Goal: Task Accomplishment & Management: Manage account settings

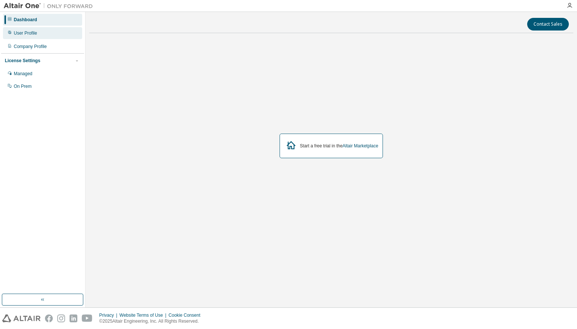
click at [49, 33] on div "User Profile" at bounding box center [42, 33] width 79 height 12
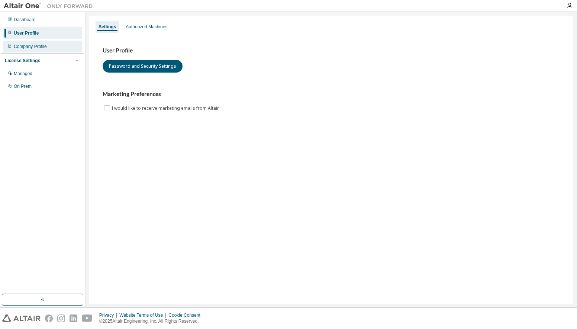
click at [46, 46] on div "Company Profile" at bounding box center [30, 47] width 33 height 6
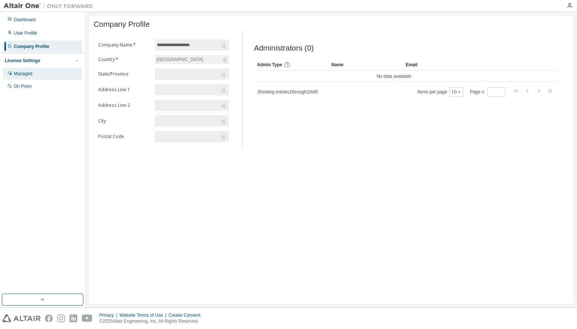
click at [28, 79] on div "Managed" at bounding box center [42, 74] width 79 height 12
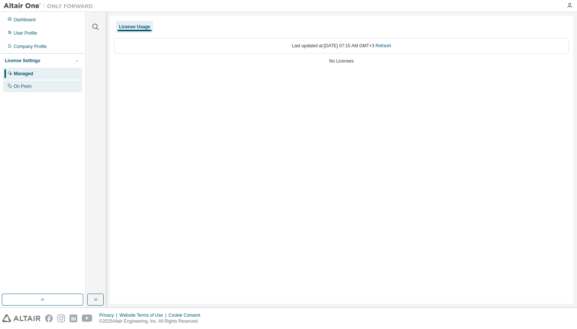
click at [29, 90] on div "On Prem" at bounding box center [42, 86] width 79 height 12
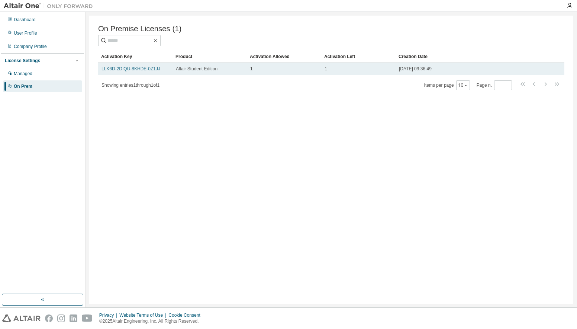
click at [142, 70] on link "LLK6D-2DIQU-8KHDE-0Z1JJ" at bounding box center [131, 68] width 59 height 5
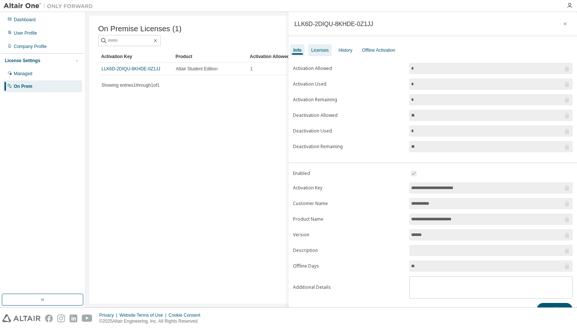
click at [326, 50] on div "Licenses" at bounding box center [319, 50] width 17 height 6
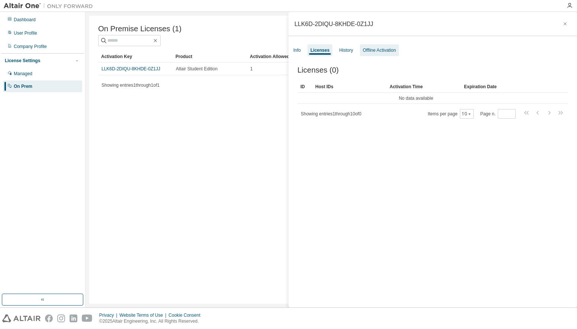
click at [370, 54] on div "Offline Activation" at bounding box center [379, 50] width 39 height 12
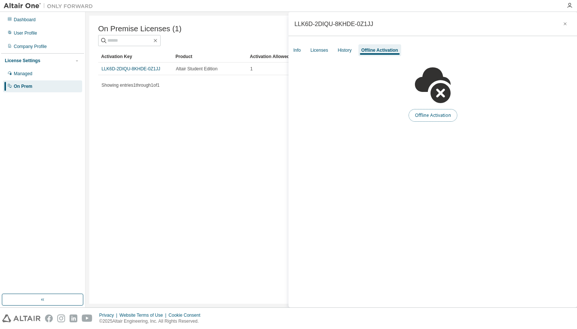
click at [427, 117] on button "Offline Activation" at bounding box center [433, 115] width 49 height 13
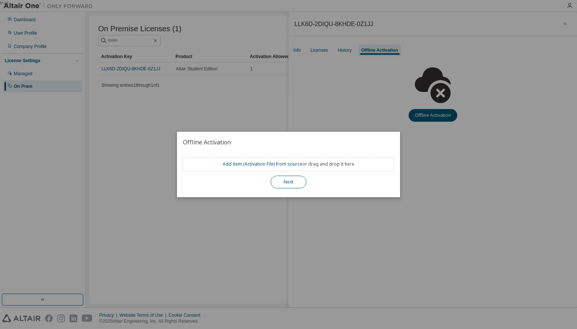
click at [296, 180] on button "Next" at bounding box center [289, 182] width 36 height 13
click at [326, 87] on div "true" at bounding box center [288, 164] width 577 height 329
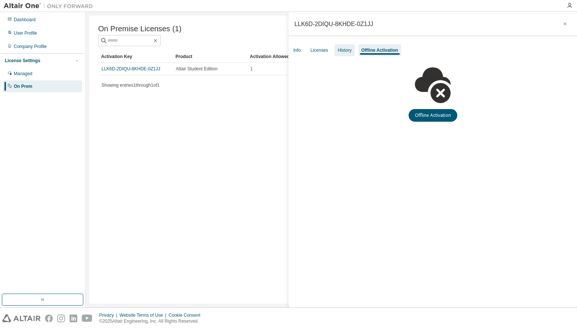
click at [347, 54] on div "History" at bounding box center [345, 50] width 20 height 12
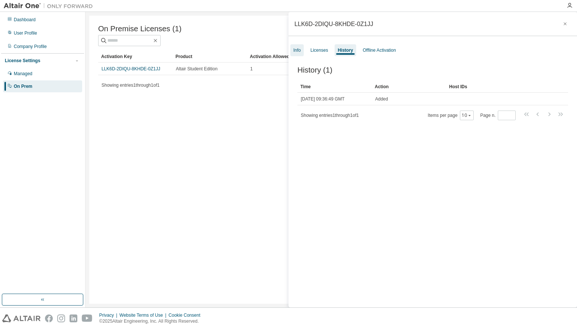
click at [301, 51] on div "Info" at bounding box center [297, 50] width 13 height 12
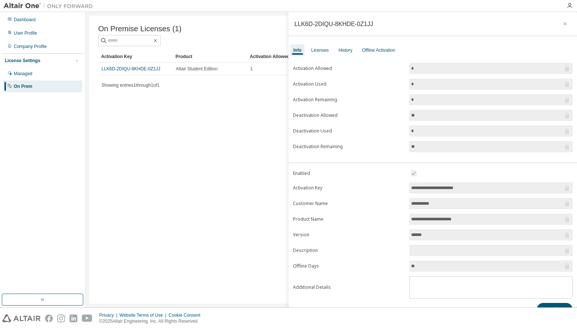
scroll to position [14, 0]
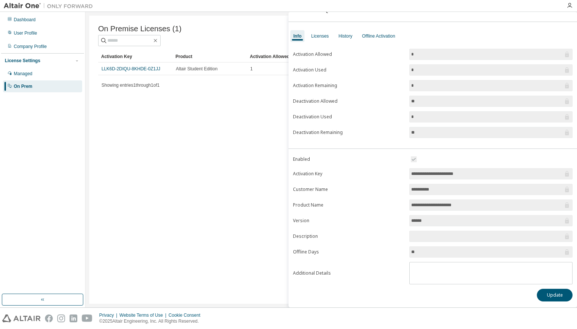
click at [566, 176] on icon at bounding box center [568, 174] width 4 height 6
click at [441, 176] on input "**********" at bounding box center [487, 173] width 152 height 7
click at [431, 174] on input "**********" at bounding box center [487, 173] width 152 height 7
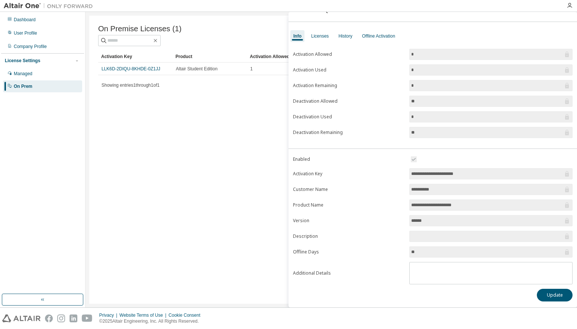
click at [431, 174] on input "**********" at bounding box center [487, 173] width 152 height 7
click at [430, 192] on input "*********" at bounding box center [487, 189] width 152 height 7
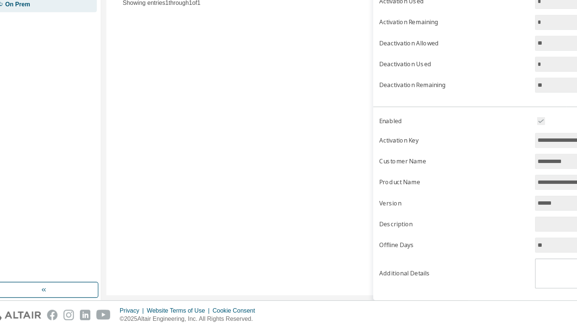
scroll to position [0, 0]
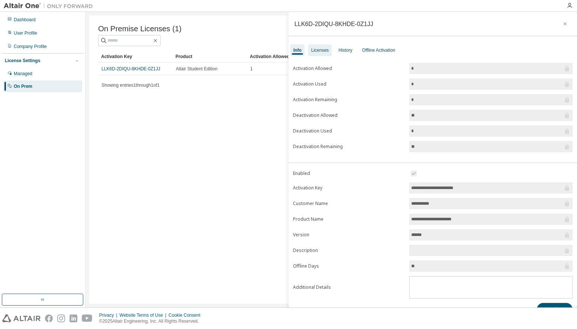
click at [317, 49] on div "Licenses" at bounding box center [319, 50] width 17 height 6
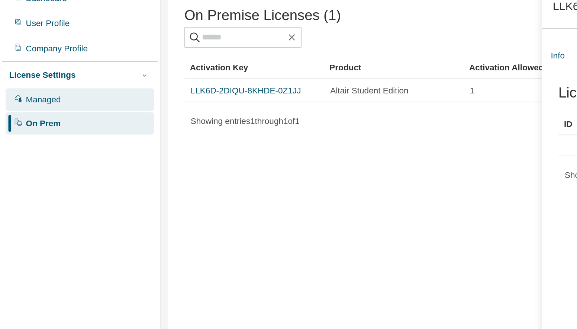
click at [21, 78] on div "Managed" at bounding box center [42, 74] width 79 height 12
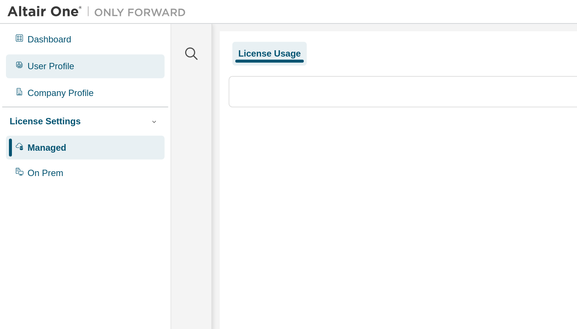
click at [28, 34] on div "User Profile" at bounding box center [25, 33] width 23 height 6
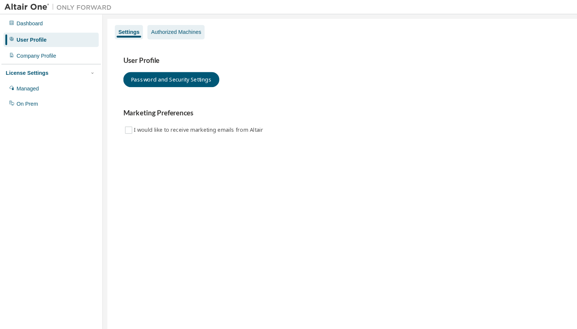
click at [148, 25] on div "Authorized Machines" at bounding box center [147, 27] width 42 height 6
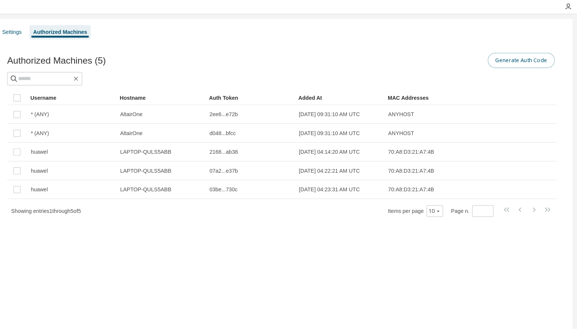
click at [526, 47] on button "Generate Auth Code" at bounding box center [531, 50] width 56 height 13
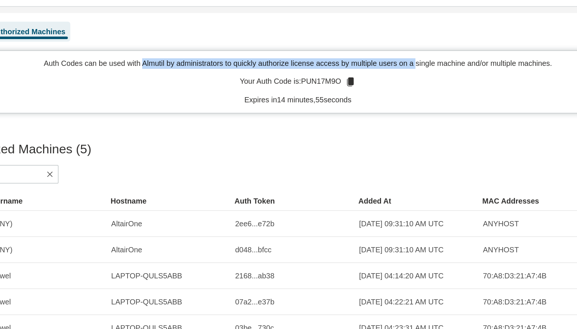
drag, startPoint x: 216, startPoint y: 46, endPoint x: 381, endPoint y: 45, distance: 165.6
click at [381, 45] on p "Auth Codes can be used with Almutil by administrators to quickly authorize lice…" at bounding box center [309, 46] width 406 height 6
click at [337, 46] on p "Auth Codes can be used with Almutil by administrators to quickly authorize lice…" at bounding box center [309, 46] width 406 height 6
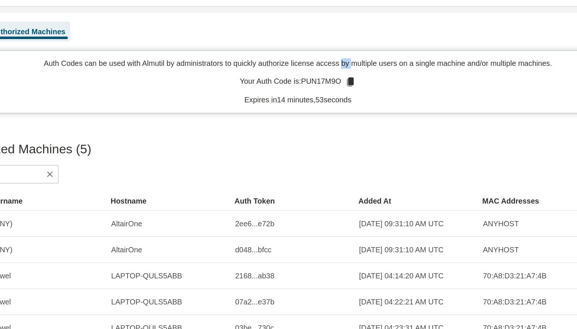
click at [337, 46] on p "Auth Codes can be used with Almutil by administrators to quickly authorize lice…" at bounding box center [309, 46] width 406 height 6
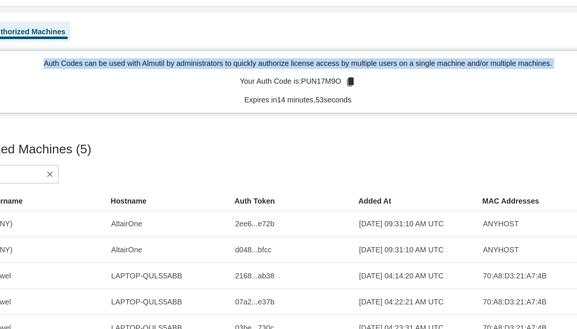
click at [337, 46] on p "Auth Codes can be used with Almutil by administrators to quickly authorize lice…" at bounding box center [309, 46] width 406 height 6
drag, startPoint x: 337, startPoint y: 46, endPoint x: 386, endPoint y: 48, distance: 49.1
click at [386, 48] on p "Auth Codes can be used with Almutil by administrators to quickly authorize lice…" at bounding box center [309, 46] width 406 height 6
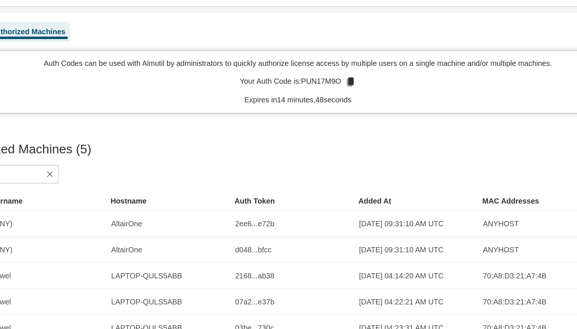
click at [320, 54] on p "Your Auth Code is: PUN17M9O" at bounding box center [309, 57] width 70 height 7
click at [320, 56] on p "Your Auth Code is: PUN17M9O" at bounding box center [309, 57] width 70 height 7
copy p "PUN17M9O"
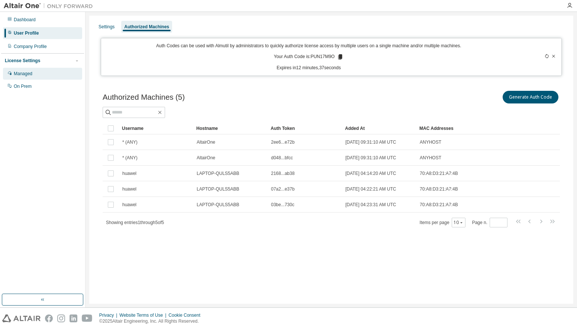
click at [48, 73] on div "Managed" at bounding box center [42, 74] width 79 height 12
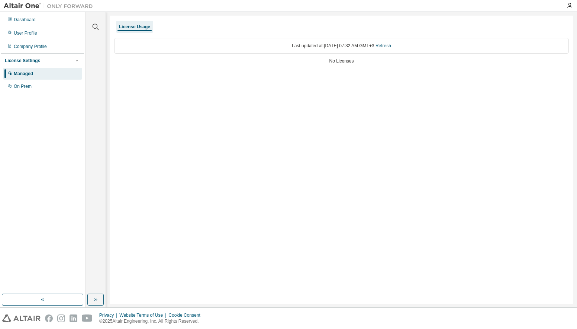
click at [28, 60] on div "License Settings" at bounding box center [22, 61] width 35 height 6
click at [35, 87] on div "On Prem" at bounding box center [42, 86] width 79 height 12
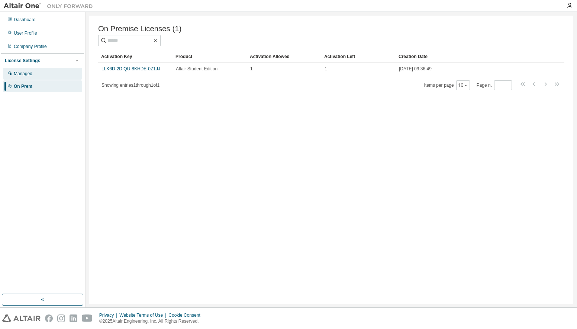
click at [58, 77] on div "Managed" at bounding box center [42, 74] width 79 height 12
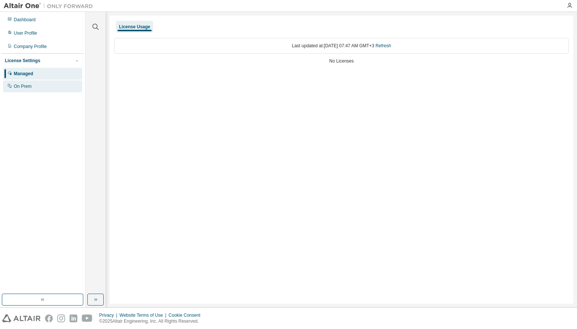
click at [41, 86] on div "On Prem" at bounding box center [42, 86] width 79 height 12
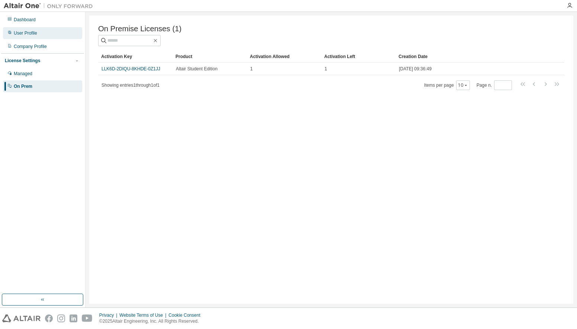
click at [43, 35] on div "User Profile" at bounding box center [42, 33] width 79 height 12
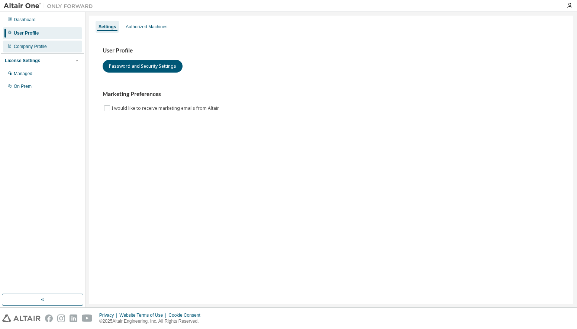
click at [60, 43] on div "Company Profile" at bounding box center [42, 47] width 79 height 12
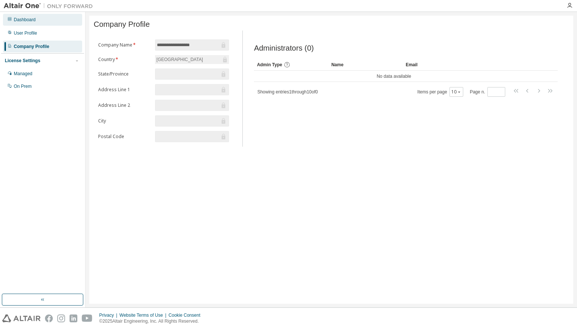
click at [60, 19] on div "Dashboard" at bounding box center [42, 20] width 79 height 12
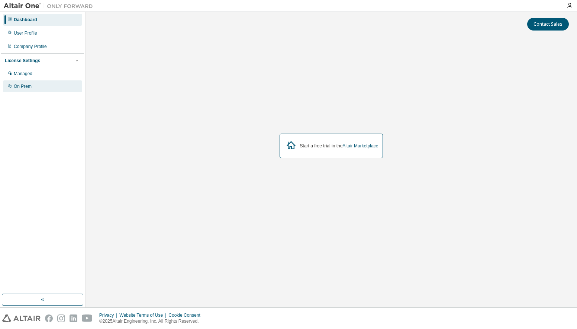
click at [23, 83] on div "On Prem" at bounding box center [42, 86] width 79 height 12
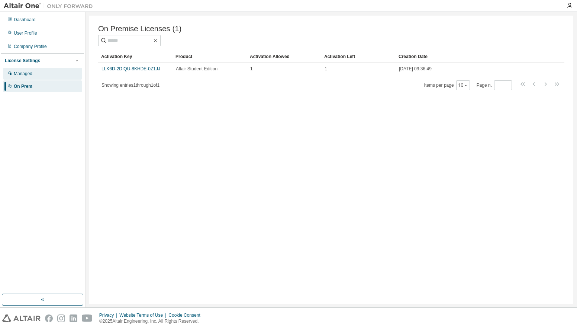
click at [34, 78] on div "Managed" at bounding box center [42, 74] width 79 height 12
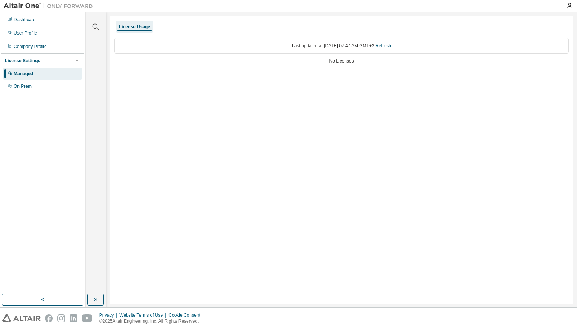
click at [36, 59] on div "License Settings" at bounding box center [22, 61] width 35 height 6
click at [41, 43] on div "Company Profile" at bounding box center [42, 47] width 79 height 12
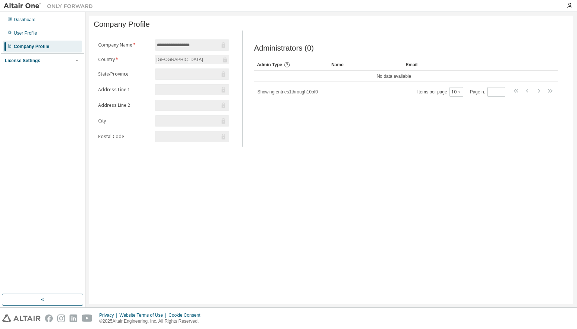
click at [573, 4] on div at bounding box center [570, 6] width 15 height 6
click at [568, 4] on icon "button" at bounding box center [570, 6] width 6 height 6
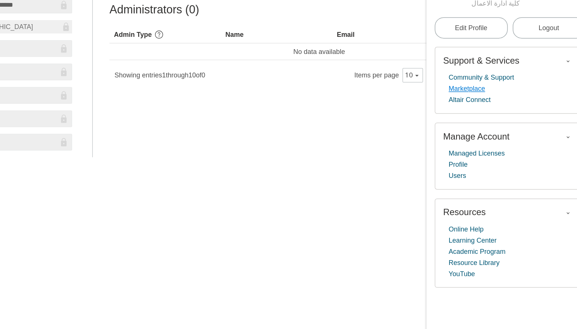
click at [493, 104] on link "Marketplace" at bounding box center [493, 100] width 24 height 7
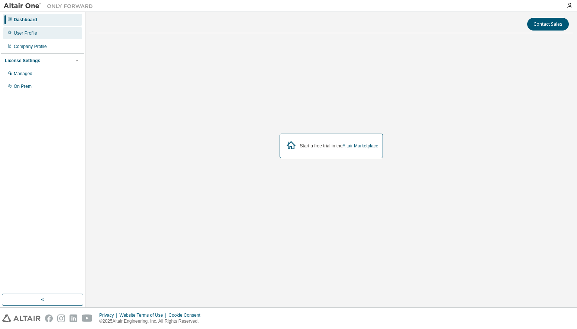
click at [42, 31] on div "User Profile" at bounding box center [42, 33] width 79 height 12
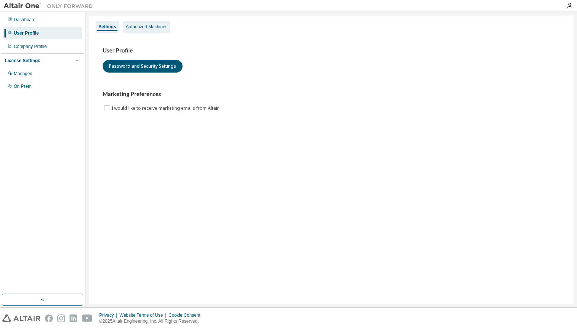
click at [137, 28] on div "Authorized Machines" at bounding box center [147, 27] width 42 height 6
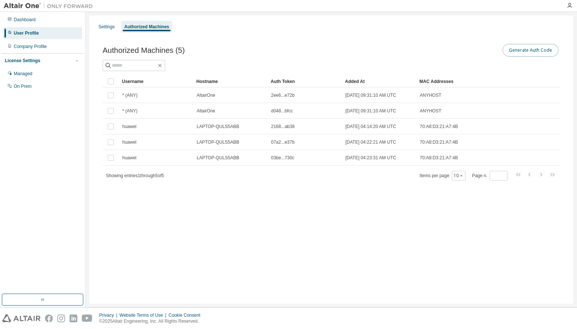
click at [525, 56] on button "Generate Auth Code" at bounding box center [531, 50] width 56 height 13
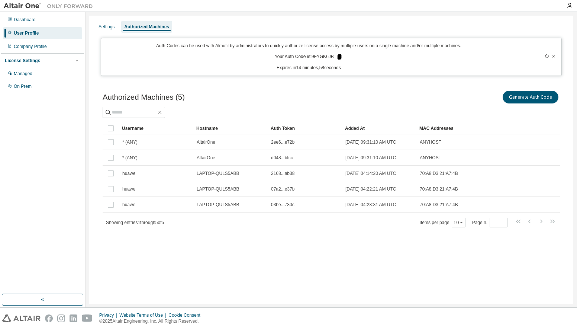
click at [338, 57] on icon at bounding box center [339, 56] width 4 height 5
click at [572, 3] on icon "button" at bounding box center [570, 6] width 6 height 6
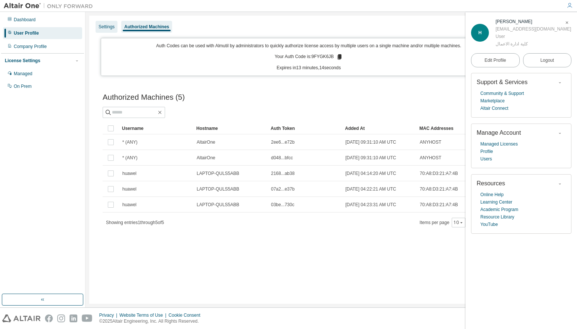
click at [112, 30] on div "Settings" at bounding box center [107, 27] width 22 height 12
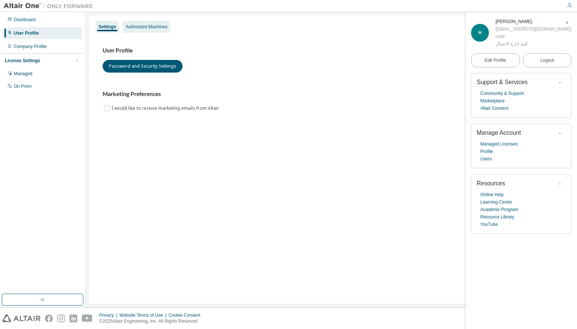
click at [148, 29] on div "Authorized Machines" at bounding box center [147, 27] width 42 height 6
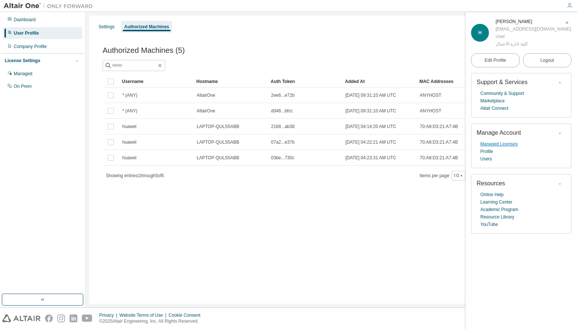
click at [490, 143] on link "Managed Licenses" at bounding box center [500, 143] width 38 height 7
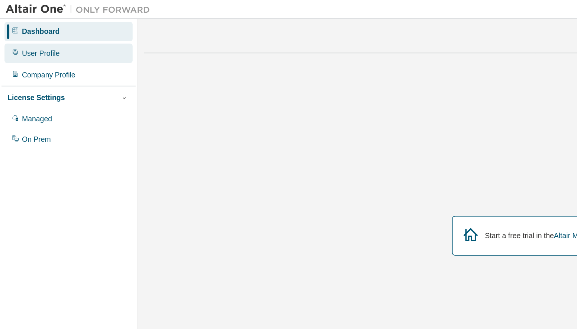
click at [36, 36] on div "User Profile" at bounding box center [42, 33] width 79 height 12
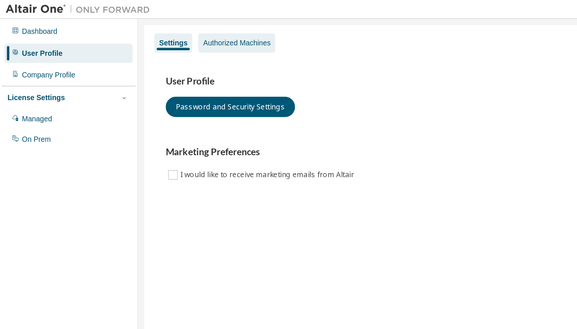
click at [150, 26] on div "Authorized Machines" at bounding box center [147, 27] width 42 height 6
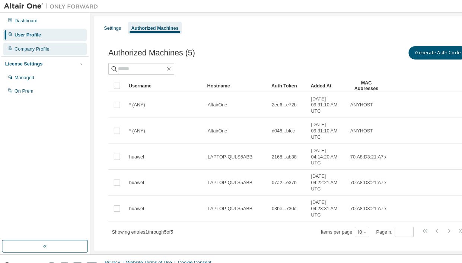
click at [28, 45] on div "Company Profile" at bounding box center [30, 47] width 33 height 6
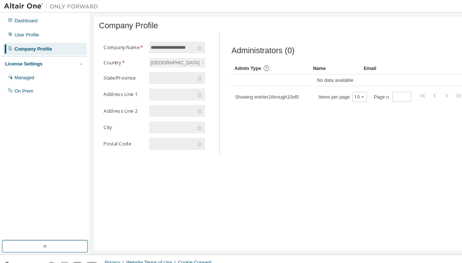
click at [166, 49] on input "**********" at bounding box center [164, 44] width 42 height 7
click at [167, 60] on div "Saudi Arabia" at bounding box center [166, 59] width 49 height 8
drag, startPoint x: 167, startPoint y: 60, endPoint x: 172, endPoint y: 70, distance: 11.8
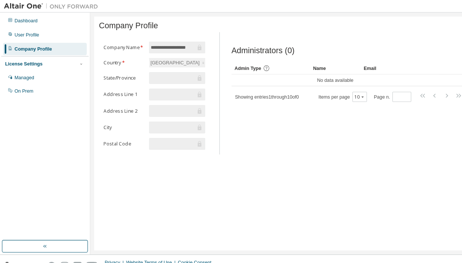
click at [172, 70] on span at bounding box center [167, 73] width 53 height 11
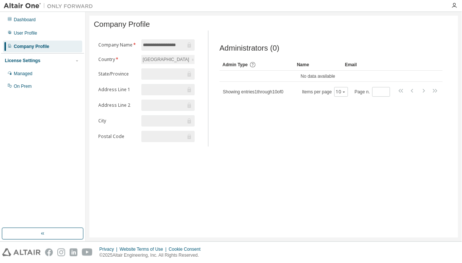
click at [41, 61] on div "License Settings" at bounding box center [43, 60] width 76 height 7
drag, startPoint x: 41, startPoint y: 61, endPoint x: 41, endPoint y: 71, distance: 10.8
click at [41, 71] on div "Managed" at bounding box center [42, 74] width 79 height 12
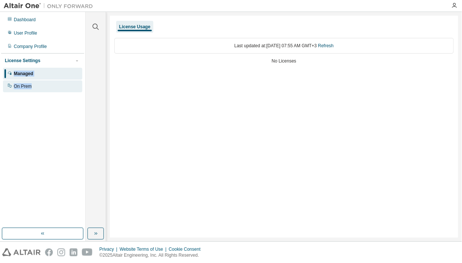
click at [41, 87] on div "On Prem" at bounding box center [42, 86] width 79 height 12
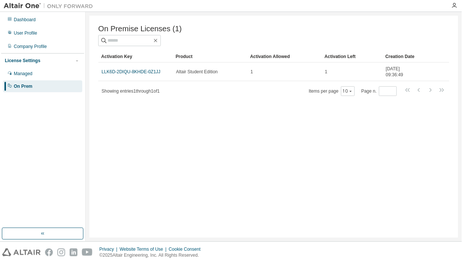
click at [192, 106] on div "On Premise Licenses (1) Clear Load Save Save As Field Operator Value Select fil…" at bounding box center [273, 127] width 369 height 222
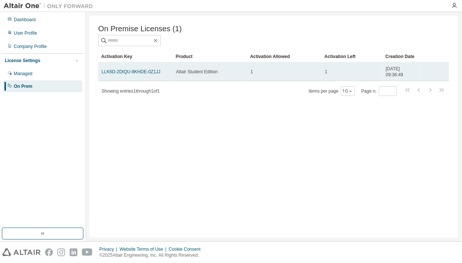
click at [158, 73] on div "LLK6D-2DIQU-8KHDE-0Z1JJ" at bounding box center [136, 72] width 68 height 6
click at [155, 74] on link "LLK6D-2DIQU-8KHDE-0Z1JJ" at bounding box center [131, 71] width 59 height 5
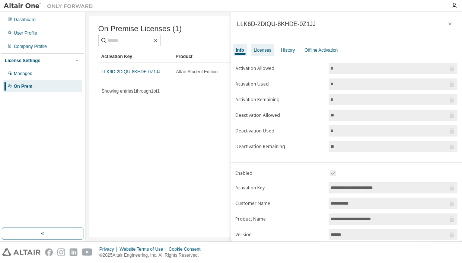
click at [269, 49] on div "Licenses" at bounding box center [262, 50] width 17 height 6
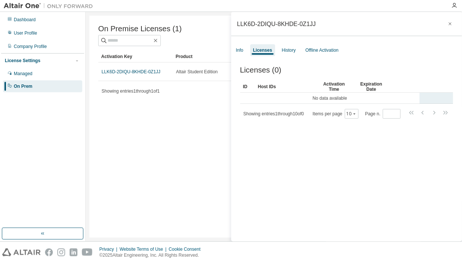
click at [325, 98] on td "No data available" at bounding box center [330, 98] width 180 height 11
drag, startPoint x: 325, startPoint y: 98, endPoint x: 288, endPoint y: 51, distance: 60.7
click at [288, 51] on div "History" at bounding box center [289, 50] width 14 height 6
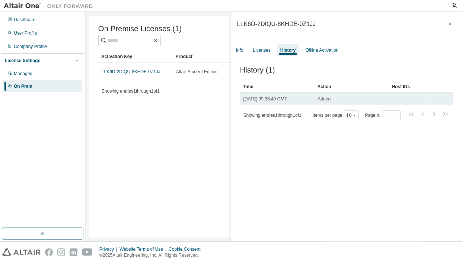
click at [307, 104] on td "Mon, 01 Sep 2025 09:36:49 GMT" at bounding box center [277, 99] width 74 height 13
click at [307, 96] on td "Mon, 01 Sep 2025 09:36:49 GMT" at bounding box center [277, 99] width 74 height 13
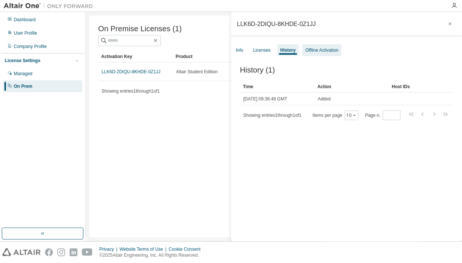
click at [313, 51] on div "Offline Activation" at bounding box center [321, 50] width 33 height 6
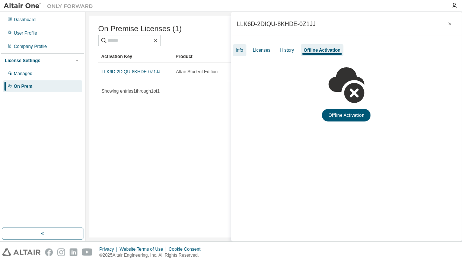
click at [238, 49] on div "Info" at bounding box center [239, 50] width 7 height 6
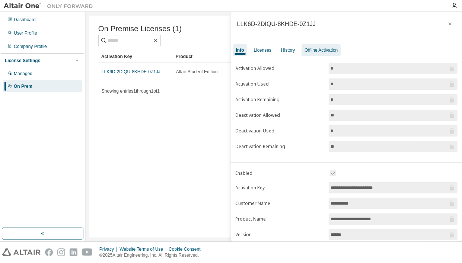
click at [320, 54] on div "Offline Activation" at bounding box center [320, 50] width 39 height 12
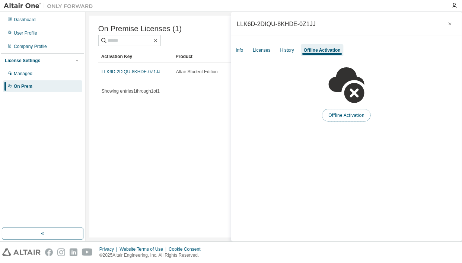
click at [344, 117] on button "Offline Activation" at bounding box center [346, 115] width 49 height 13
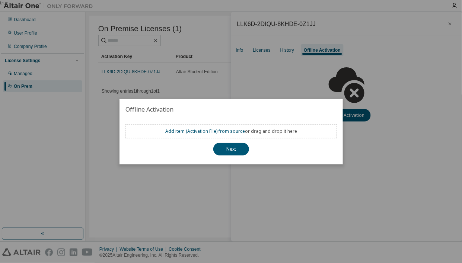
click at [320, 92] on div "true" at bounding box center [231, 131] width 462 height 263
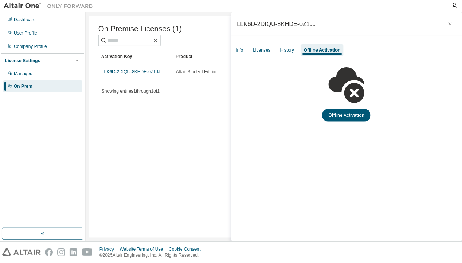
click at [249, 53] on div "Info Licenses History Offline Activation" at bounding box center [346, 50] width 231 height 13
click at [237, 57] on div "Info Licenses History Offline Activation" at bounding box center [346, 50] width 231 height 13
click at [239, 53] on div "Info" at bounding box center [239, 50] width 13 height 12
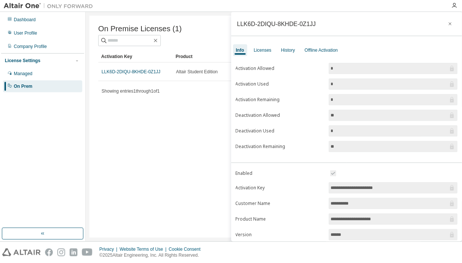
scroll to position [78, 0]
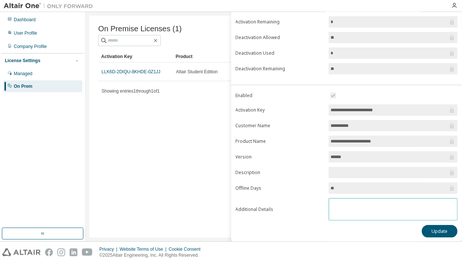
click at [364, 200] on textarea at bounding box center [393, 208] width 128 height 19
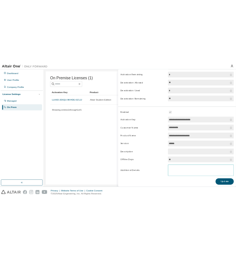
scroll to position [0, 0]
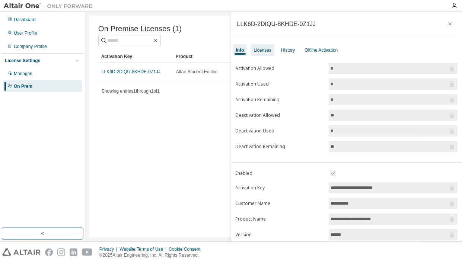
click at [260, 47] on div "Licenses" at bounding box center [262, 50] width 23 height 12
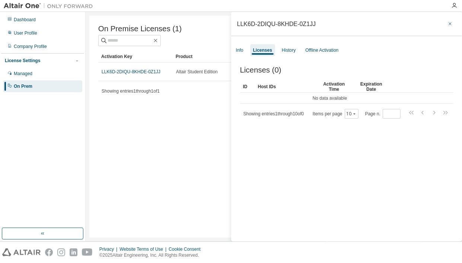
click at [449, 21] on icon "button" at bounding box center [449, 24] width 5 height 6
